Goal: Navigation & Orientation: Find specific page/section

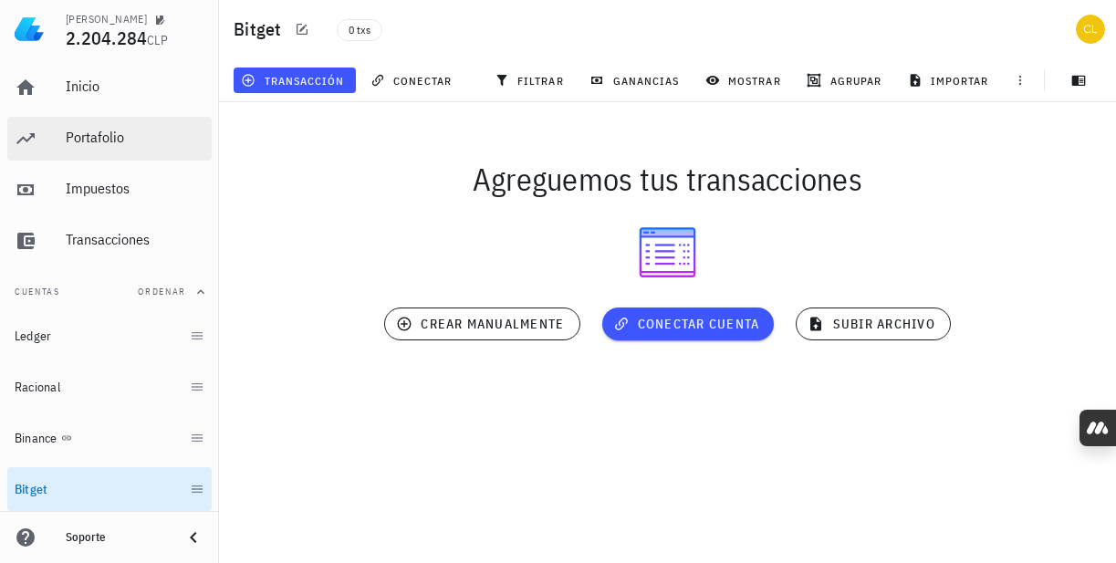
scroll to position [40, 0]
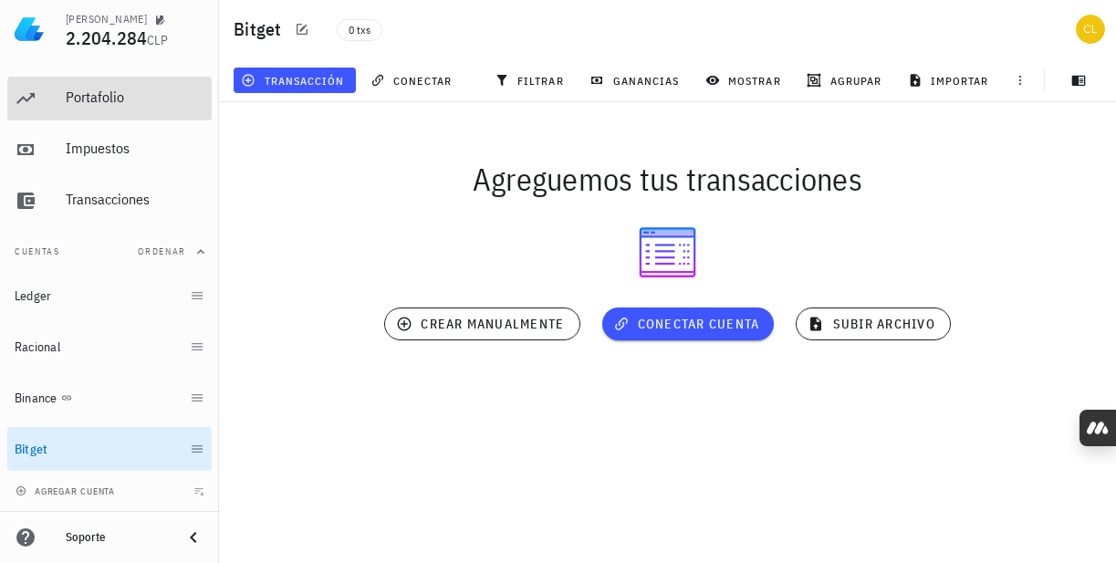
click at [118, 100] on div "Portafolio" at bounding box center [135, 97] width 139 height 17
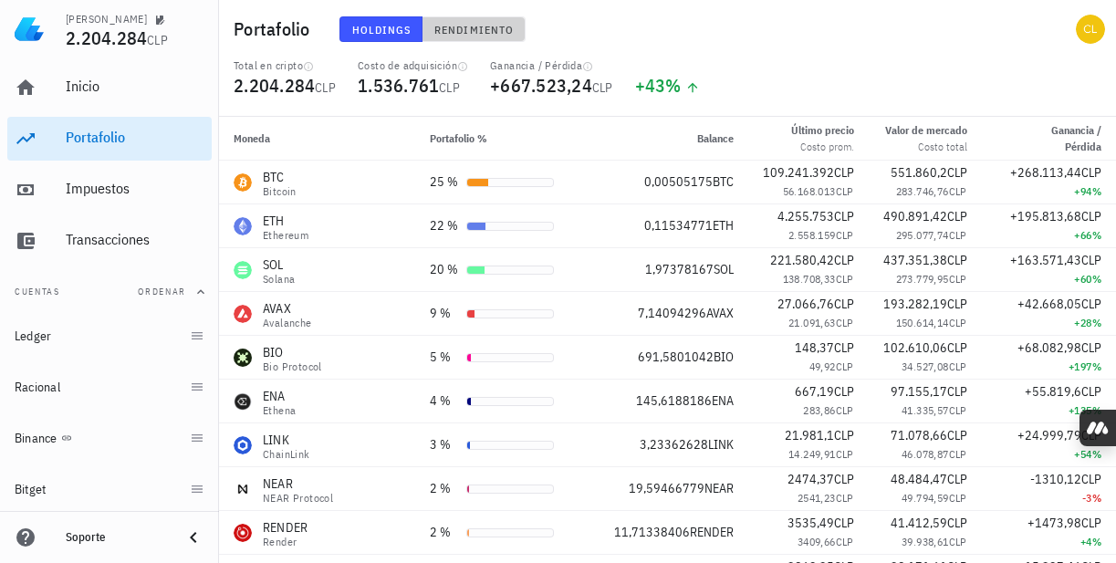
click at [467, 27] on span "Rendimiento" at bounding box center [474, 30] width 80 height 14
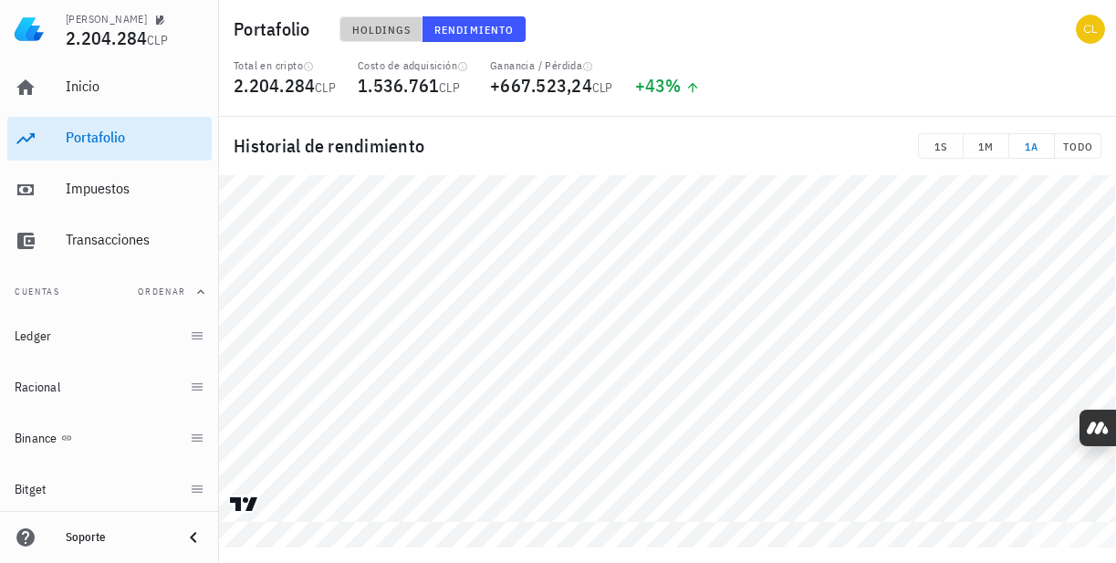
click at [379, 32] on span "Holdings" at bounding box center [381, 30] width 60 height 14
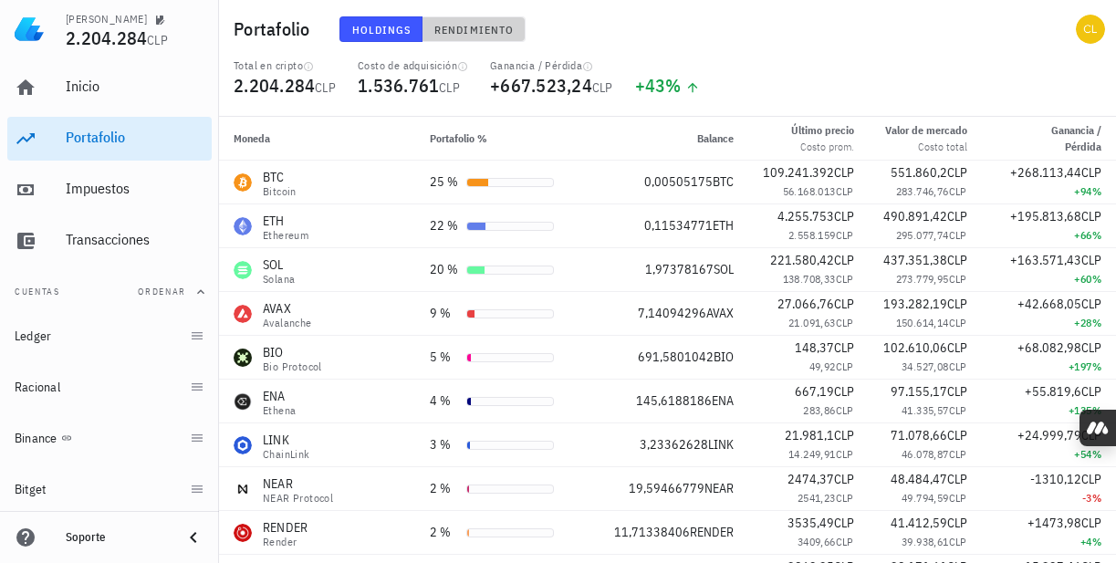
click at [470, 25] on span "Rendimiento" at bounding box center [474, 30] width 80 height 14
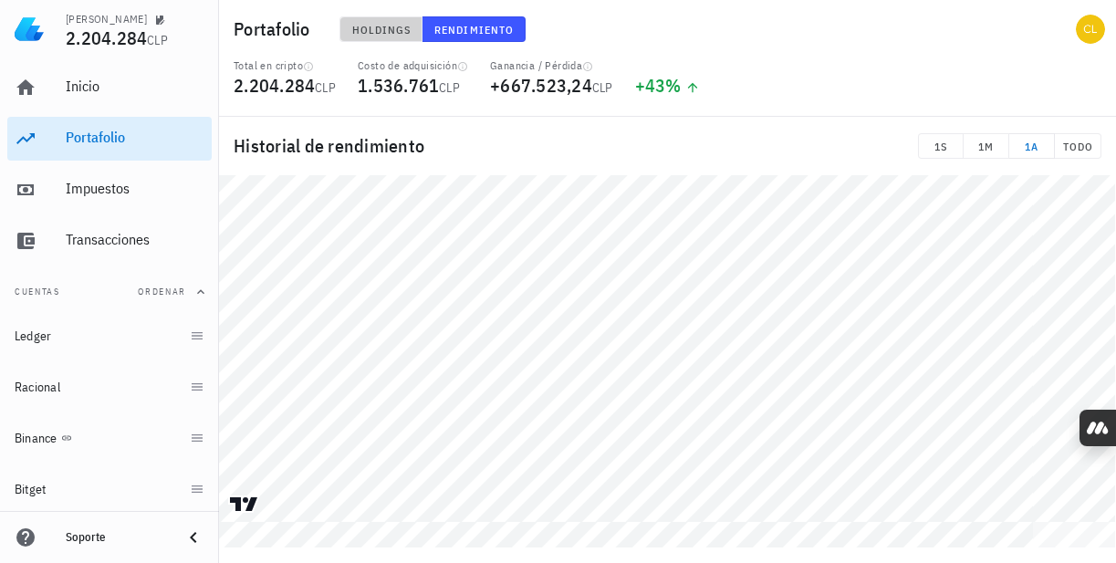
click at [387, 36] on span "Holdings" at bounding box center [381, 30] width 60 height 14
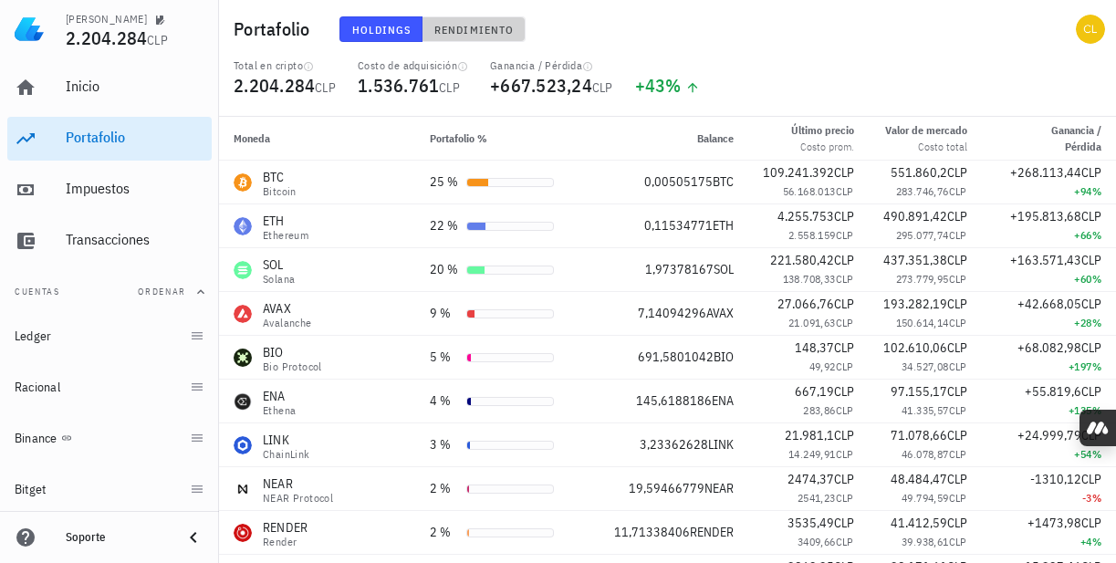
click at [461, 23] on span "Rendimiento" at bounding box center [474, 30] width 80 height 14
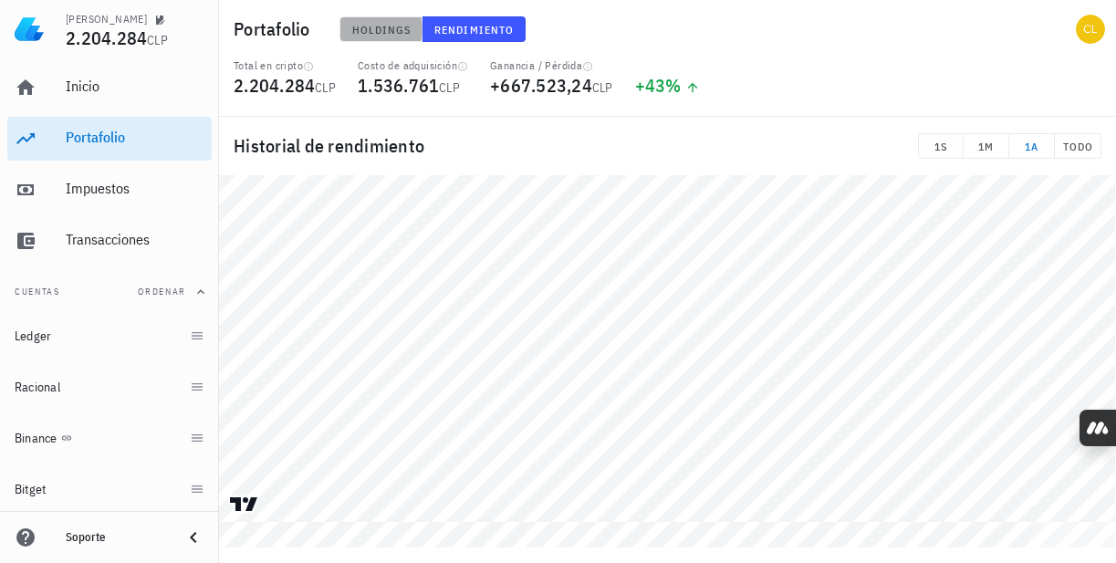
click at [388, 32] on span "Holdings" at bounding box center [381, 30] width 60 height 14
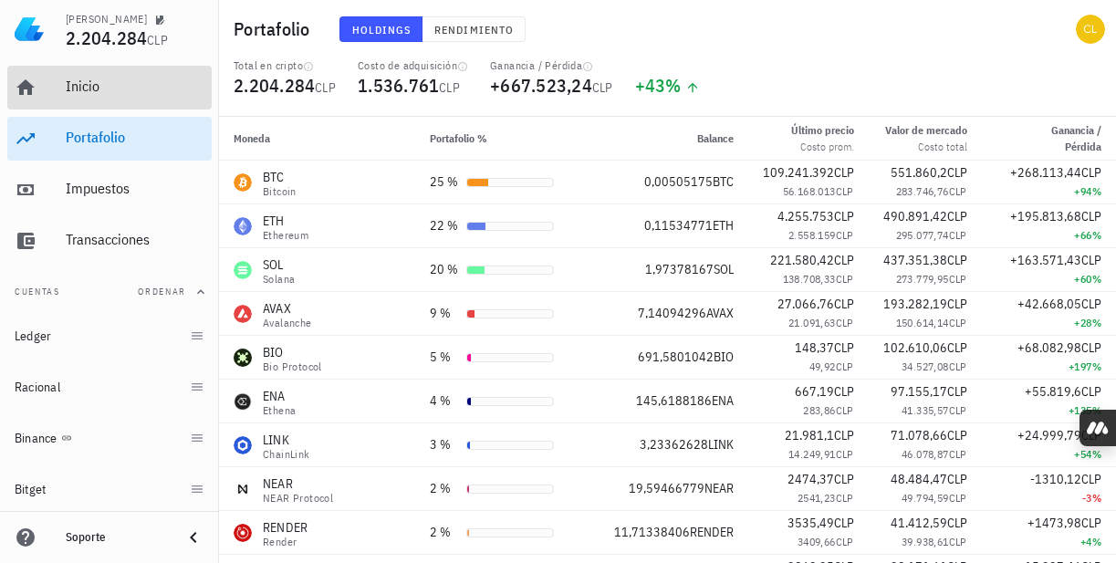
click at [111, 95] on div "Inicio" at bounding box center [135, 86] width 139 height 17
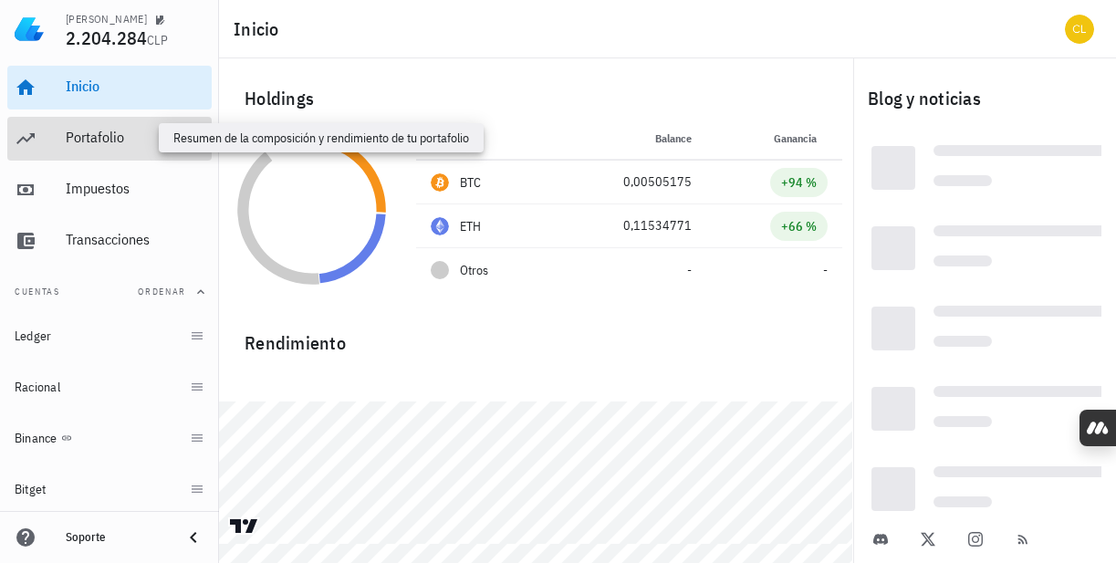
click at [109, 141] on div "Portafolio" at bounding box center [135, 137] width 139 height 17
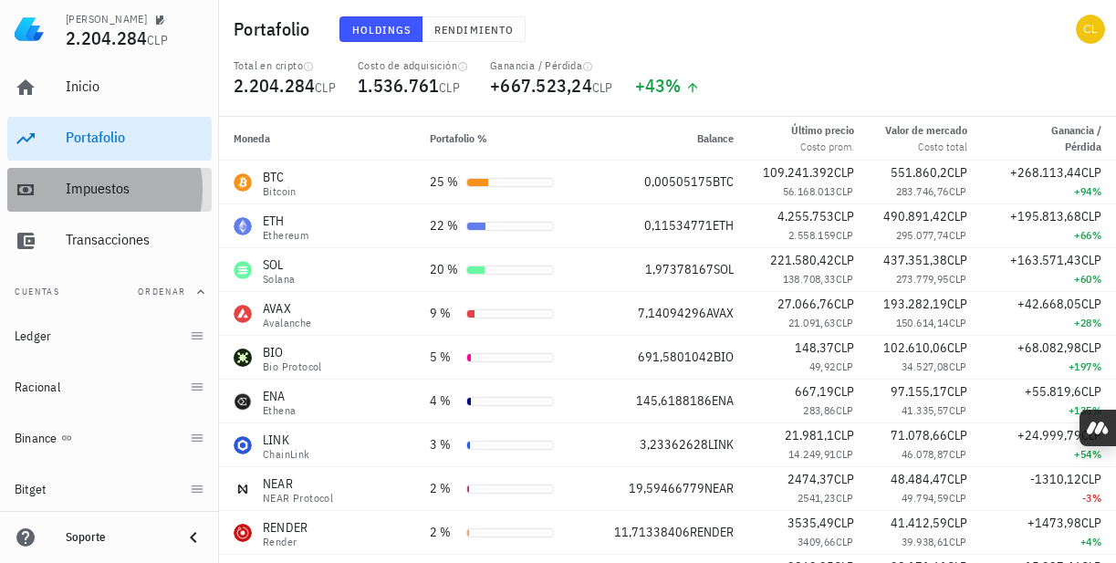
click at [103, 185] on div "Impuestos" at bounding box center [135, 188] width 139 height 17
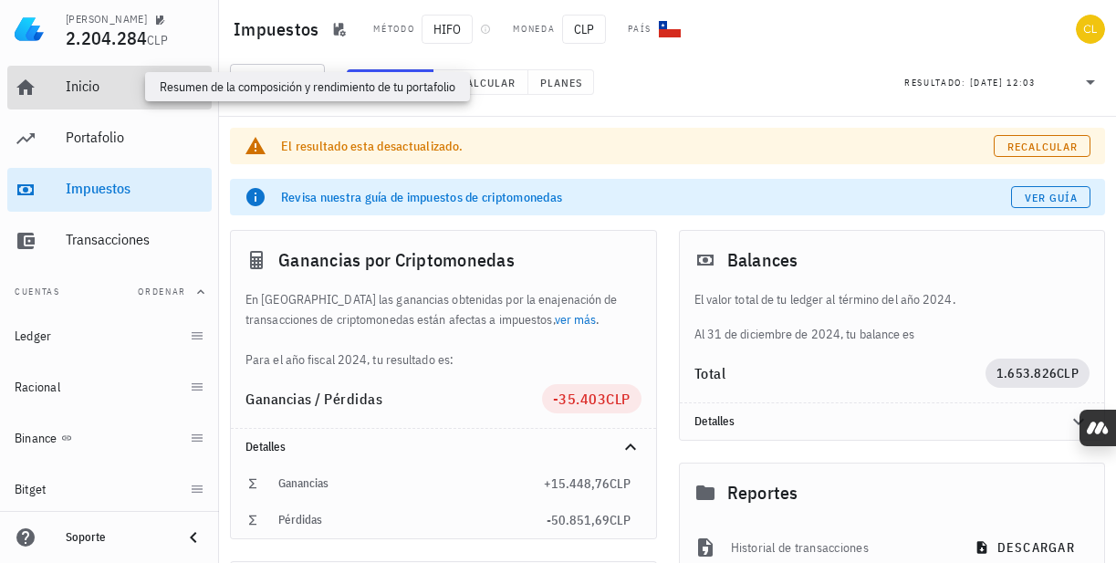
click at [112, 90] on div "Inicio" at bounding box center [135, 86] width 139 height 17
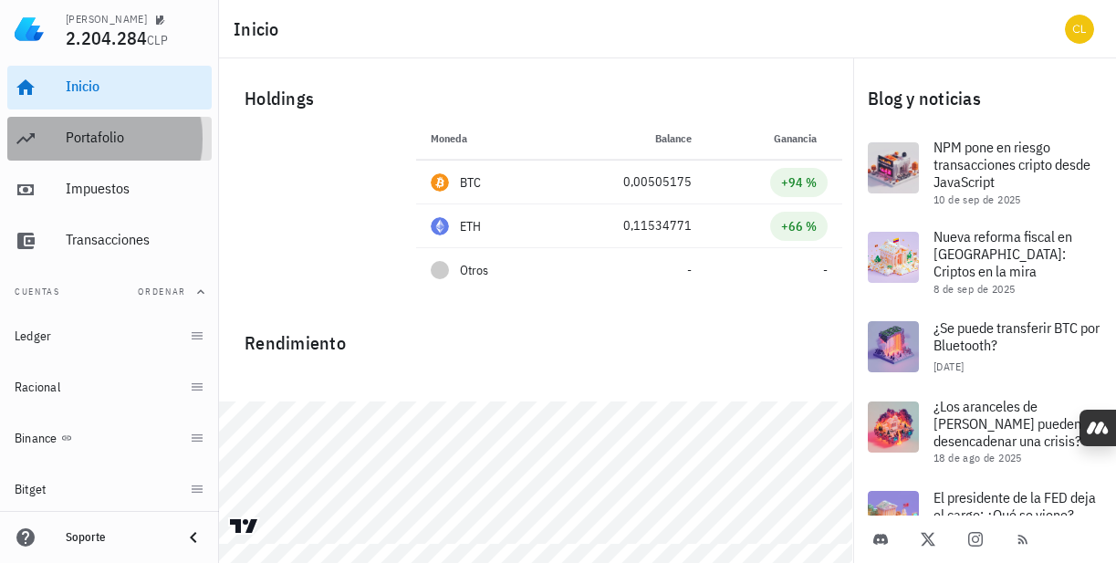
click at [119, 131] on div "Portafolio" at bounding box center [135, 137] width 139 height 17
